Goal: Check status: Check status

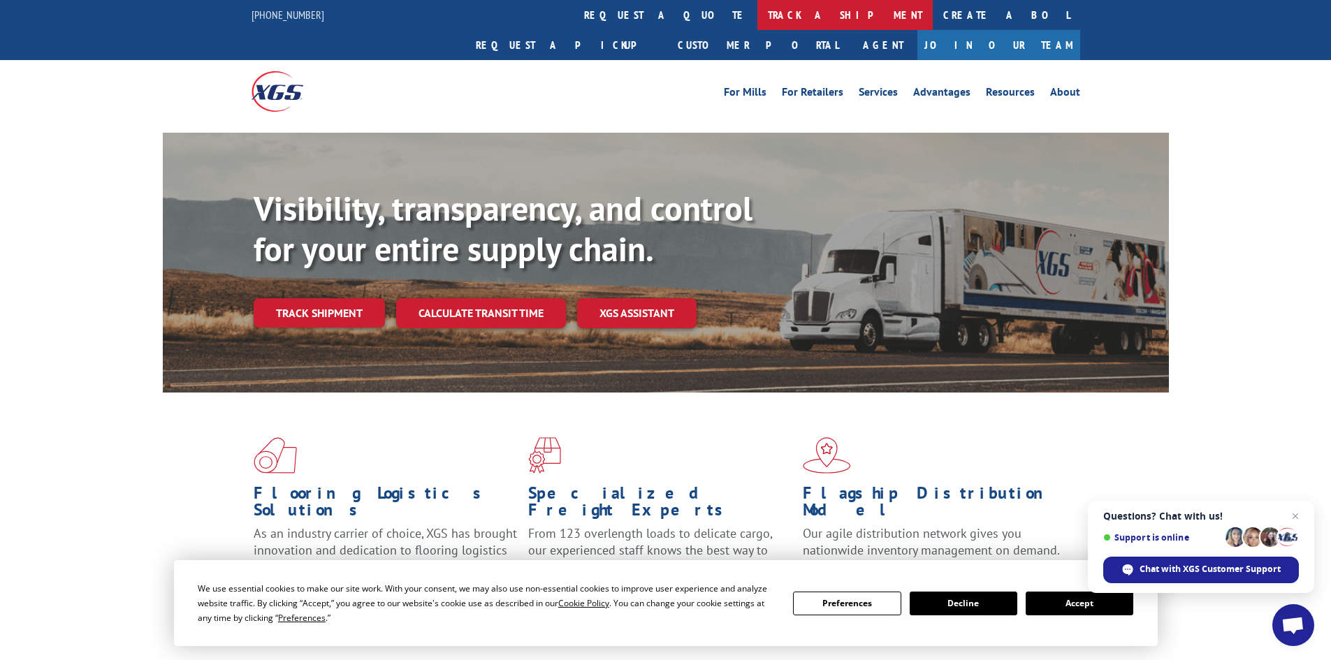
click at [757, 18] on link "track a shipment" at bounding box center [844, 15] width 175 height 30
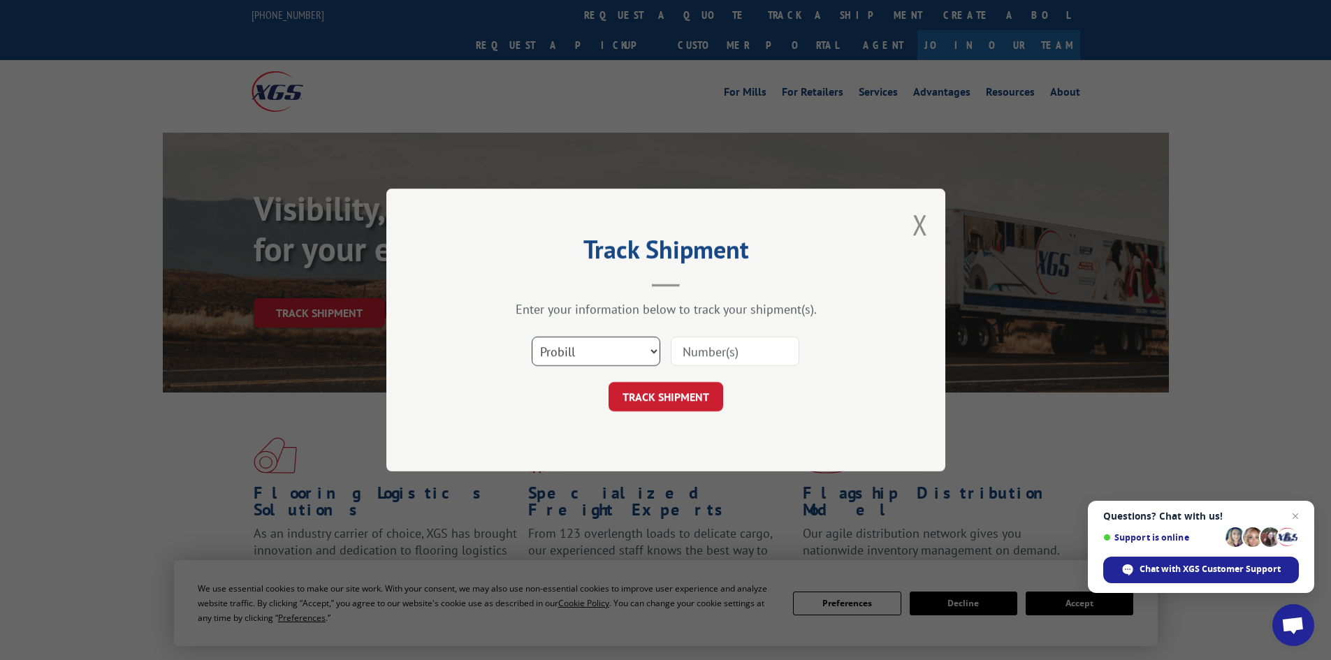
click at [605, 350] on select "Select category... Probill BOL PO" at bounding box center [596, 351] width 129 height 29
select select "bol"
click at [532, 337] on select "Select category... Probill BOL PO" at bounding box center [596, 351] width 129 height 29
paste input "5235332"
type input "5235332"
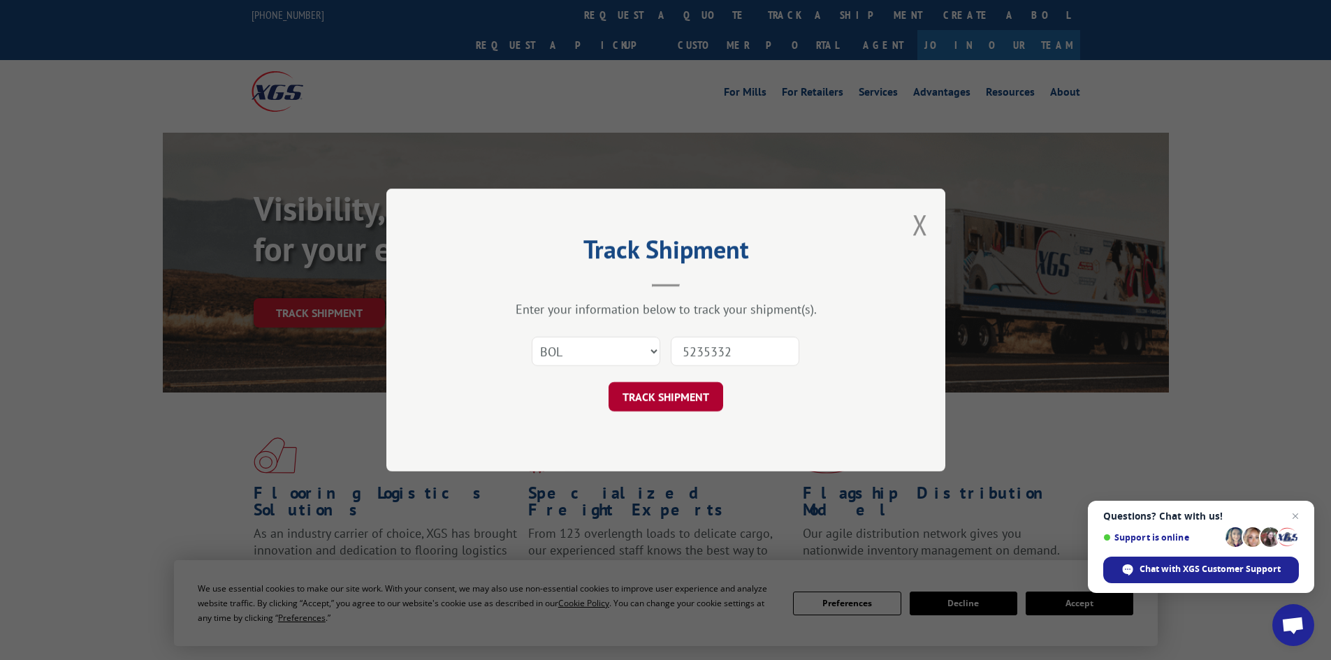
click at [683, 405] on button "TRACK SHIPMENT" at bounding box center [666, 396] width 115 height 29
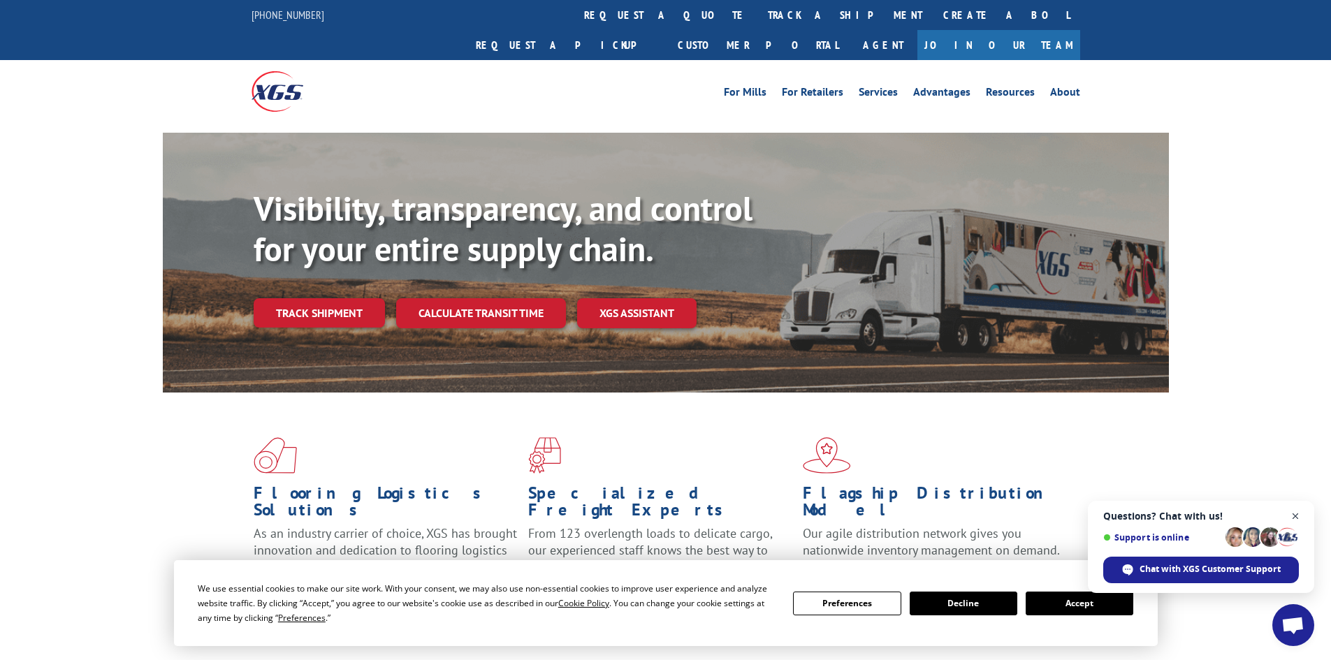
click at [1292, 511] on span "Close chat" at bounding box center [1295, 516] width 17 height 17
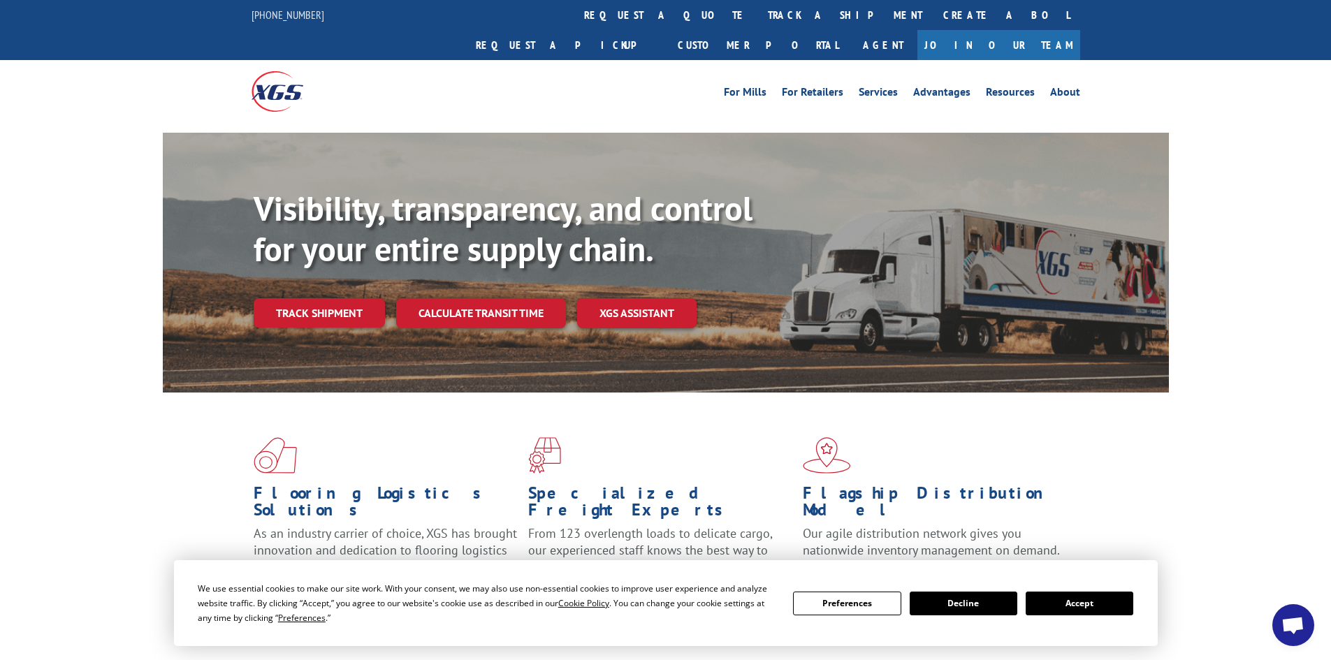
drag, startPoint x: 1108, startPoint y: 611, endPoint x: 975, endPoint y: 479, distance: 187.8
click at [1106, 610] on button "Accept" at bounding box center [1080, 604] width 108 height 24
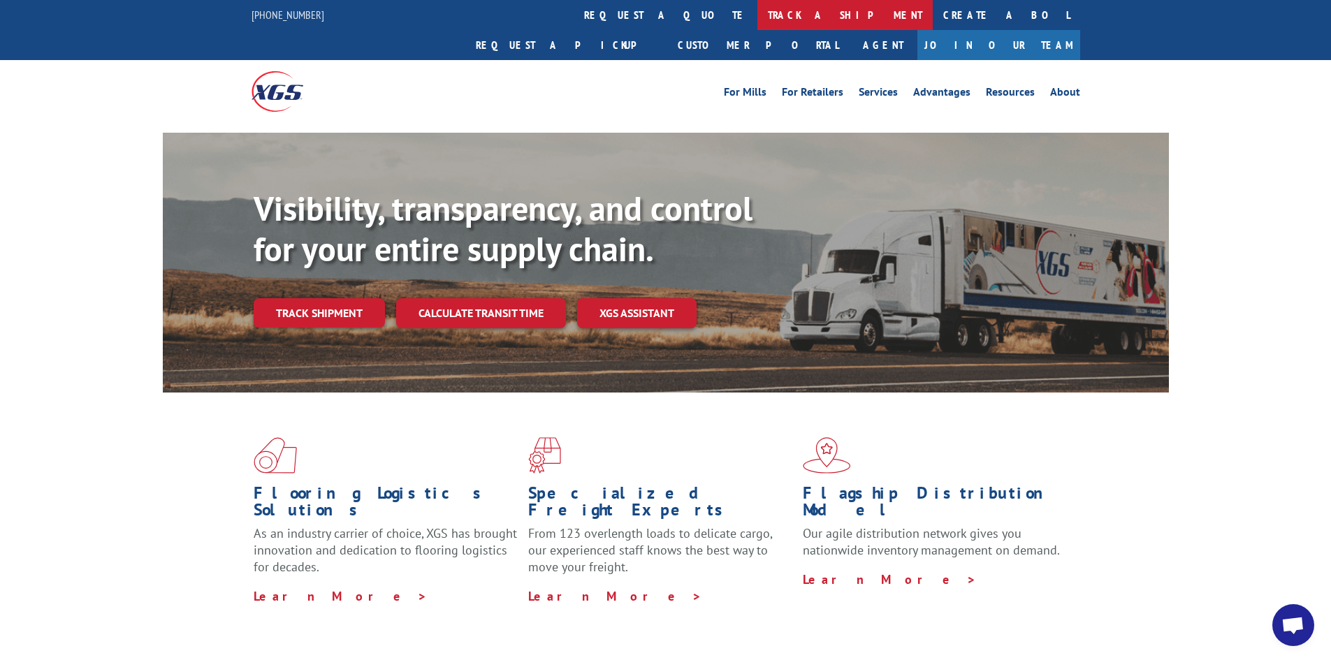
click at [757, 24] on link "track a shipment" at bounding box center [844, 15] width 175 height 30
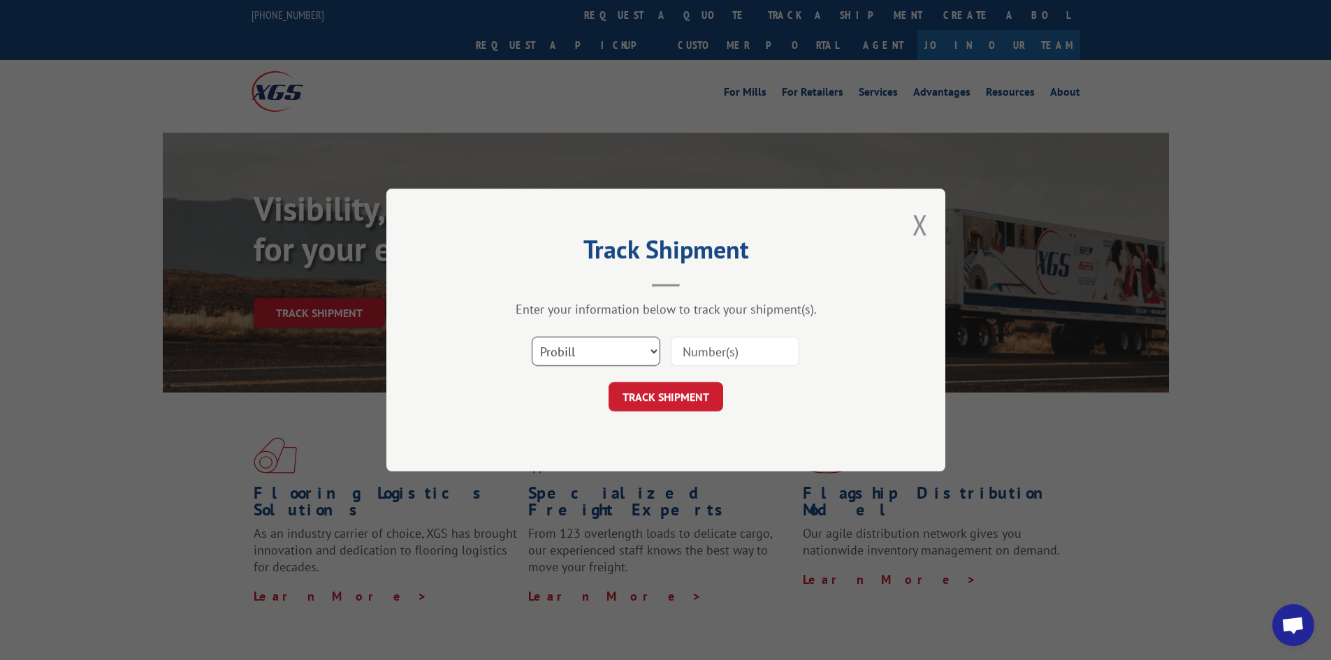
click at [567, 348] on select "Select category... Probill BOL PO" at bounding box center [596, 351] width 129 height 29
select select "bol"
click at [532, 337] on select "Select category... Probill BOL PO" at bounding box center [596, 351] width 129 height 29
paste input "5195283"
type input "5195283"
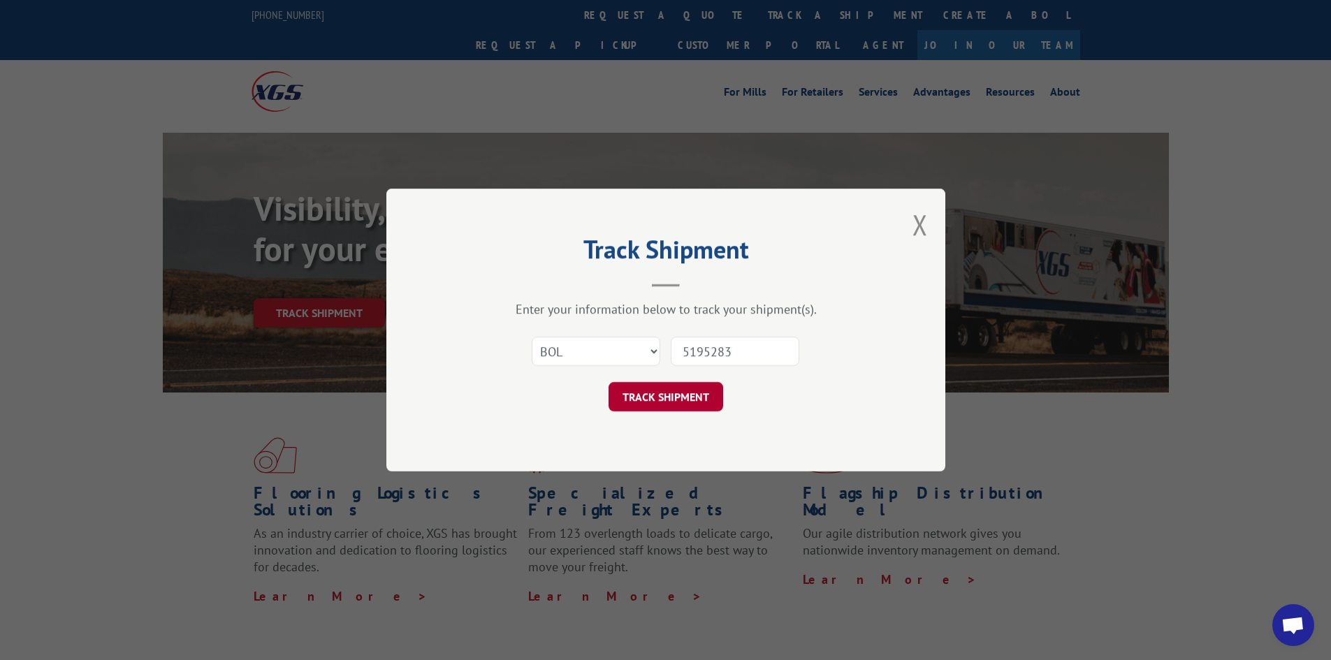
click at [678, 402] on button "TRACK SHIPMENT" at bounding box center [666, 396] width 115 height 29
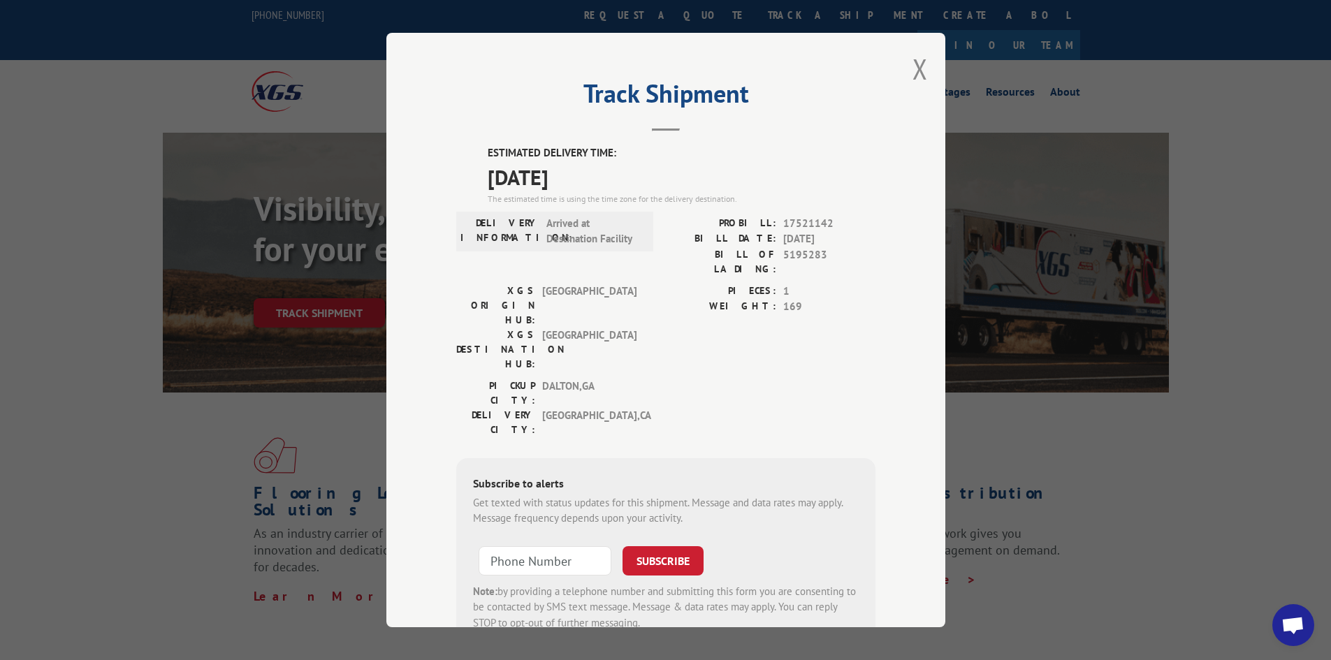
click at [1060, 417] on div "Track Shipment ESTIMATED DELIVERY TIME: 09/11/2025 The estimated time is using …" at bounding box center [665, 330] width 1331 height 660
